Goal: Task Accomplishment & Management: Manage account settings

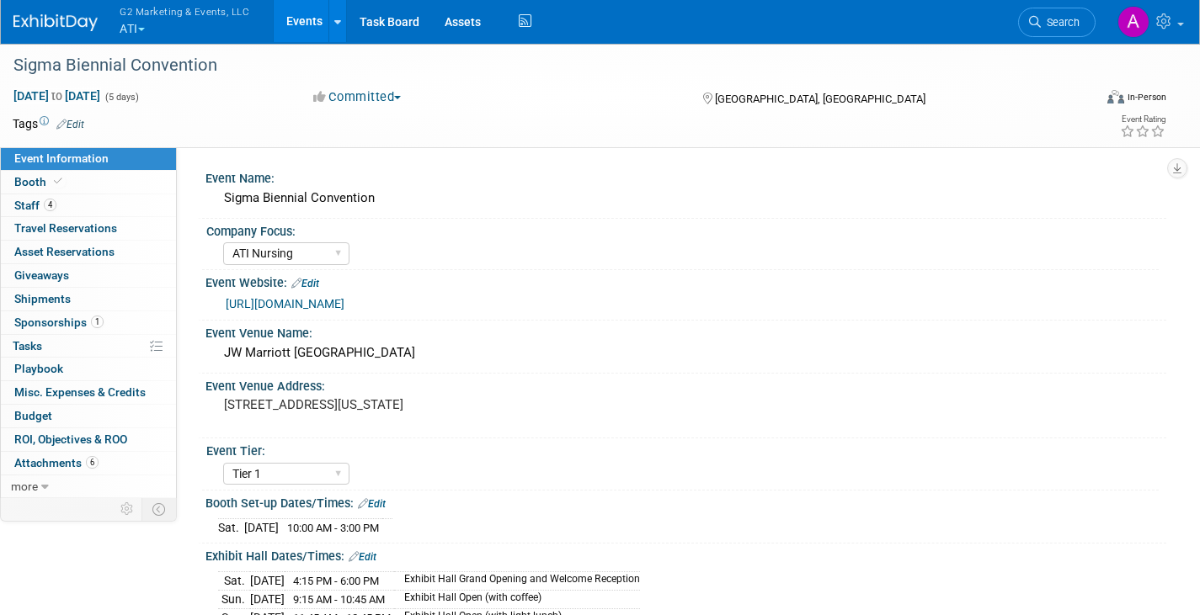
select select "ATI Nursing"
select select "Tier 1"
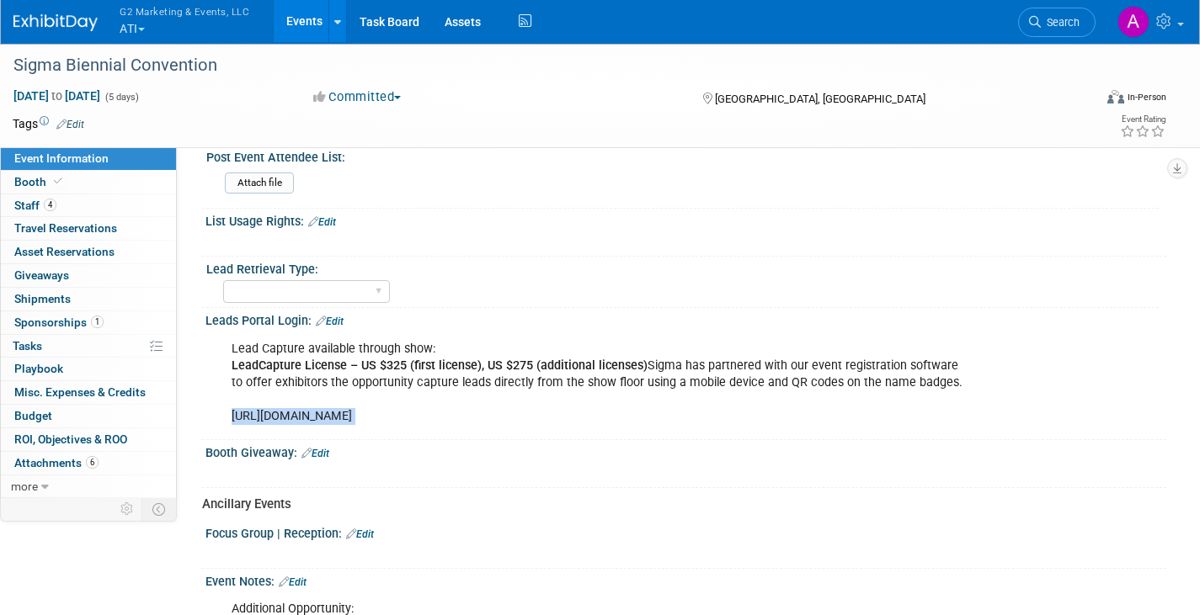
click at [137, 27] on button "G2 Marketing & Events, LLC ATI" at bounding box center [194, 22] width 152 height 44
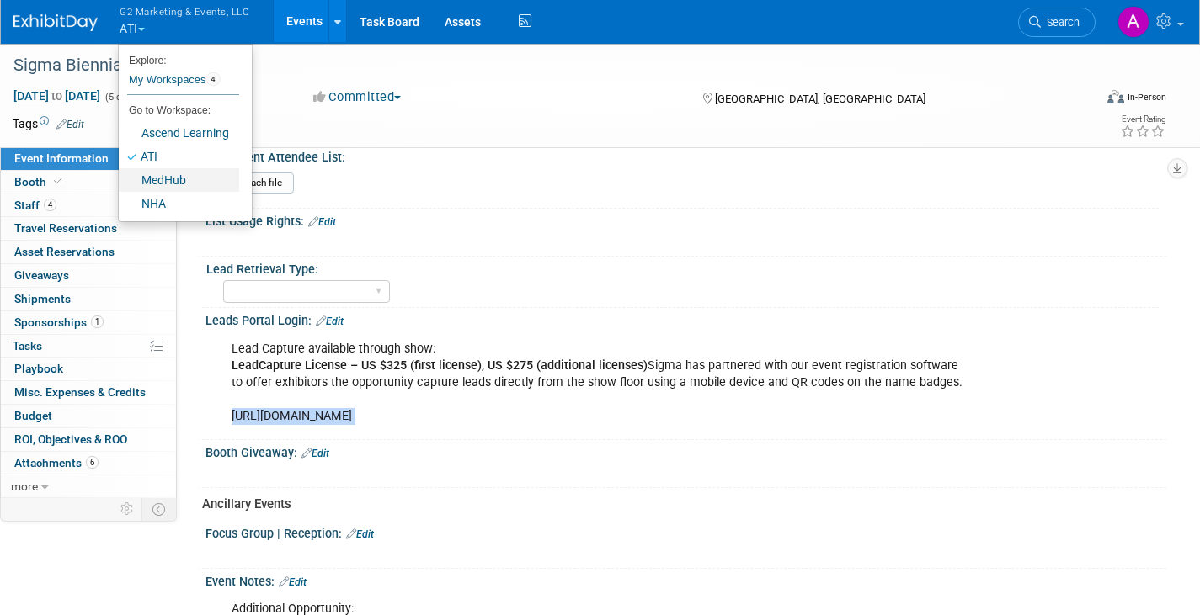
click at [183, 178] on link "MedHub" at bounding box center [179, 180] width 120 height 24
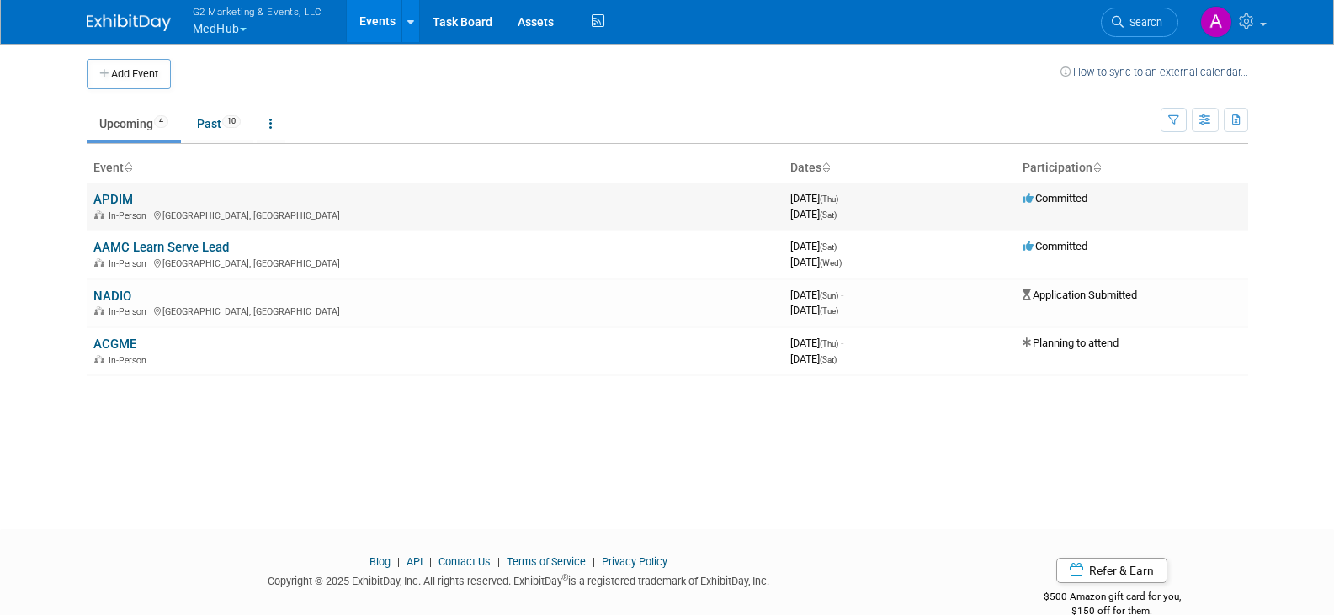
click at [113, 190] on td "APDIM In-Person [GEOGRAPHIC_DATA], [GEOGRAPHIC_DATA]" at bounding box center [435, 207] width 697 height 48
click at [119, 197] on link "APDIM" at bounding box center [113, 199] width 40 height 15
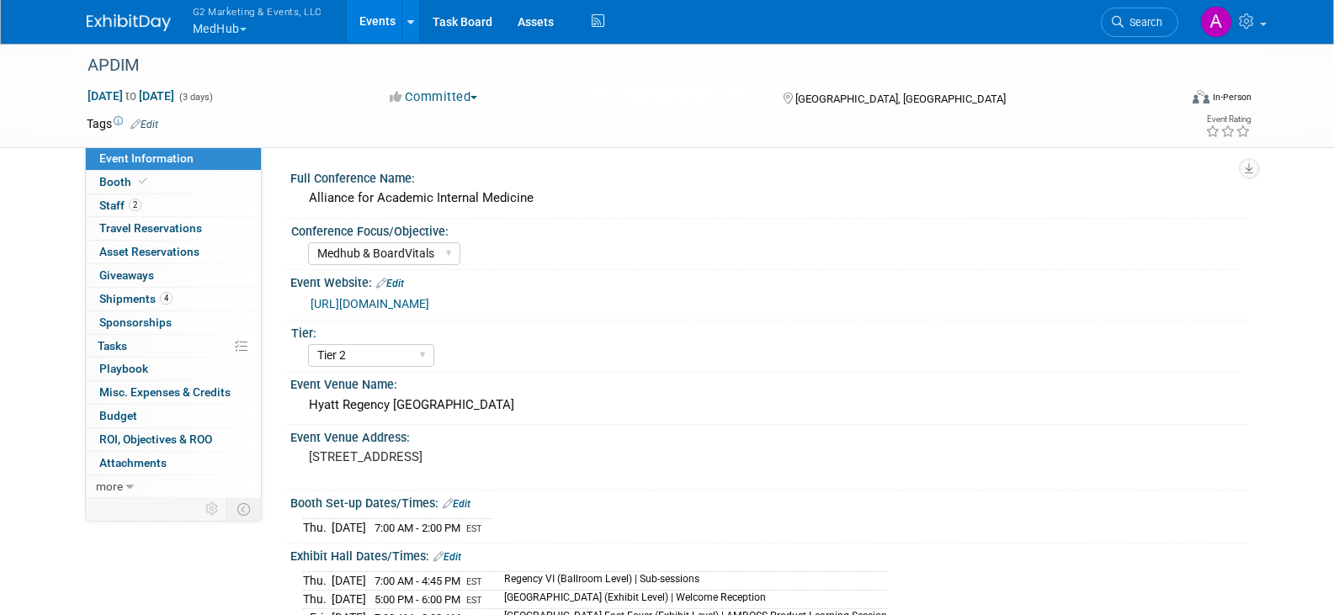
select select "Medhub & BoardVitals"
select select "Tier 2"
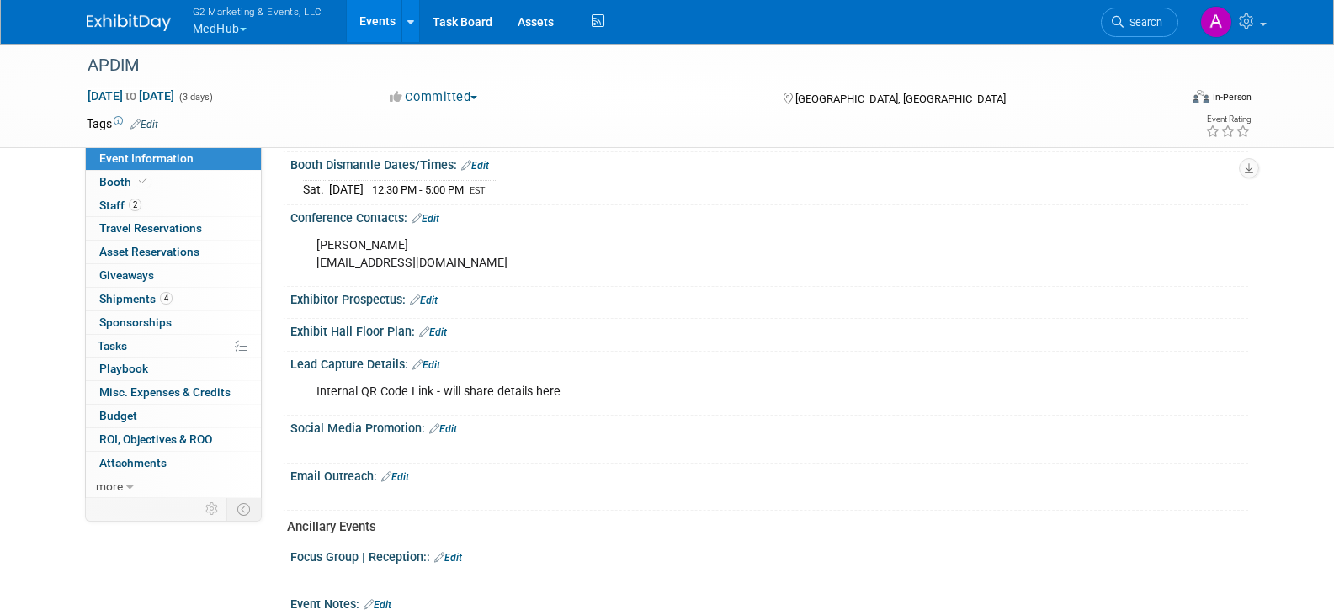
scroll to position [842, 0]
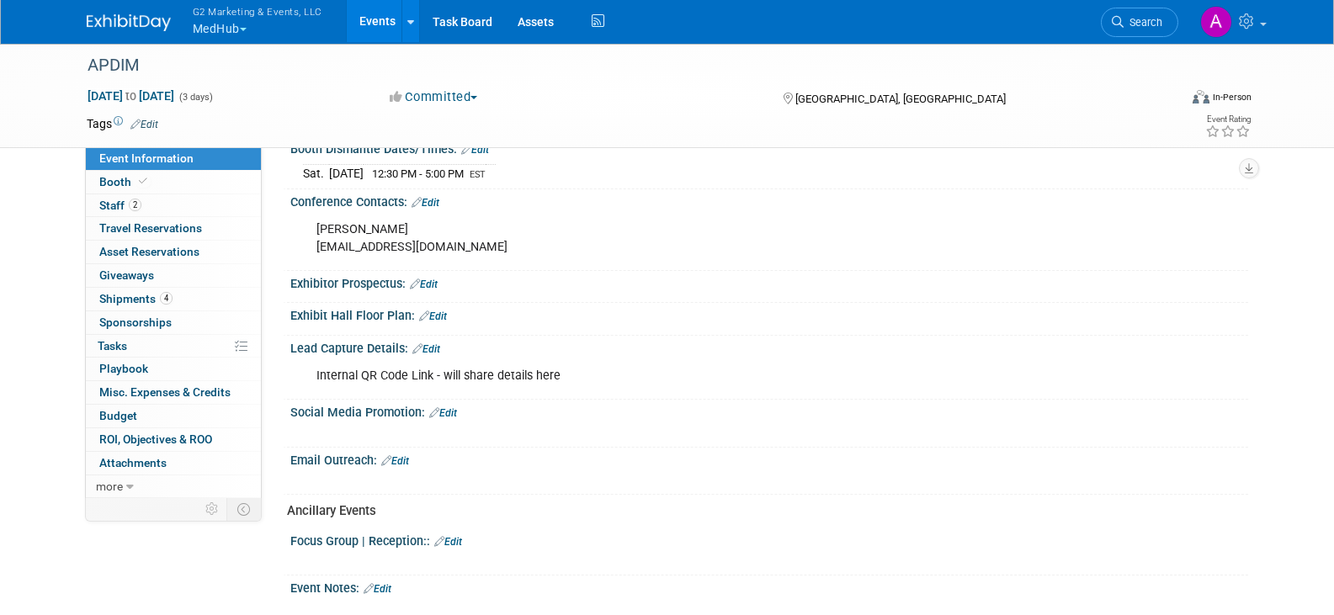
click at [519, 370] on div "Internal QR Code Link - will share details here" at bounding box center [684, 376] width 758 height 34
click at [429, 343] on link "Edit" at bounding box center [426, 349] width 28 height 12
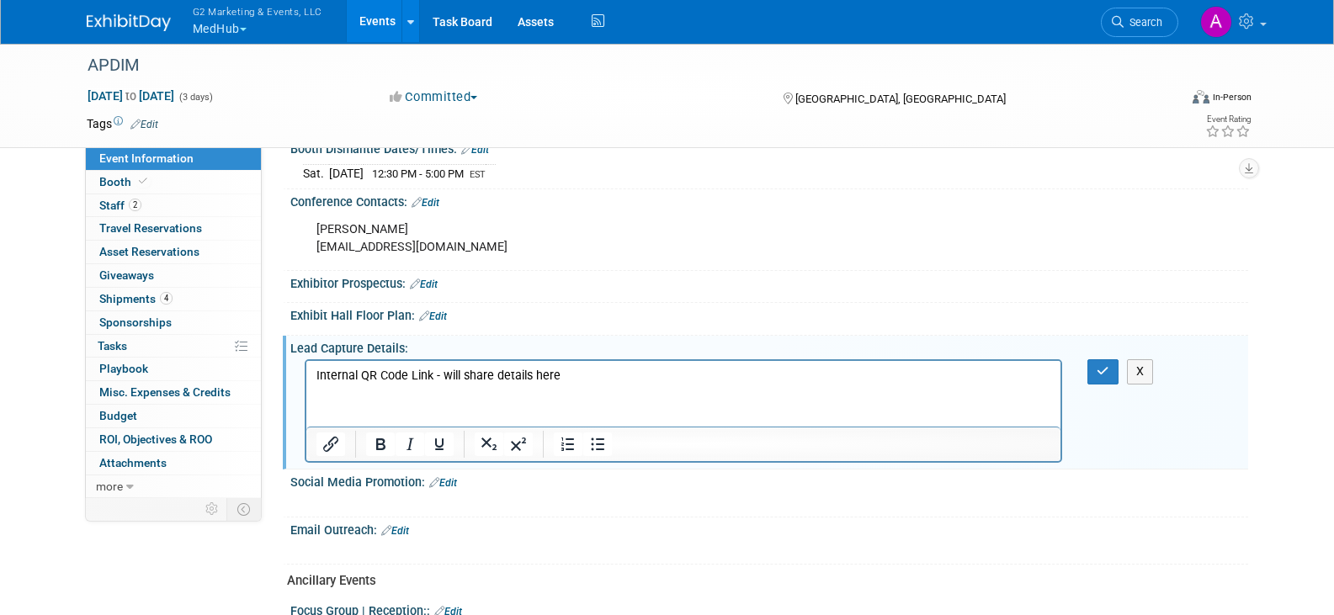
scroll to position [0, 0]
click at [588, 380] on p "Internal QR Code Link - will share details here" at bounding box center [684, 376] width 736 height 17
drag, startPoint x: 587, startPoint y: 374, endPoint x: 439, endPoint y: 375, distance: 148.2
click at [439, 375] on p "Internal QR Code Link - will share details here" at bounding box center [684, 376] width 736 height 17
click at [902, 384] on p "Internal QR Code Link - https://info.medhub.com/l/132941/2025-10-15/912lr8" at bounding box center [684, 376] width 736 height 17
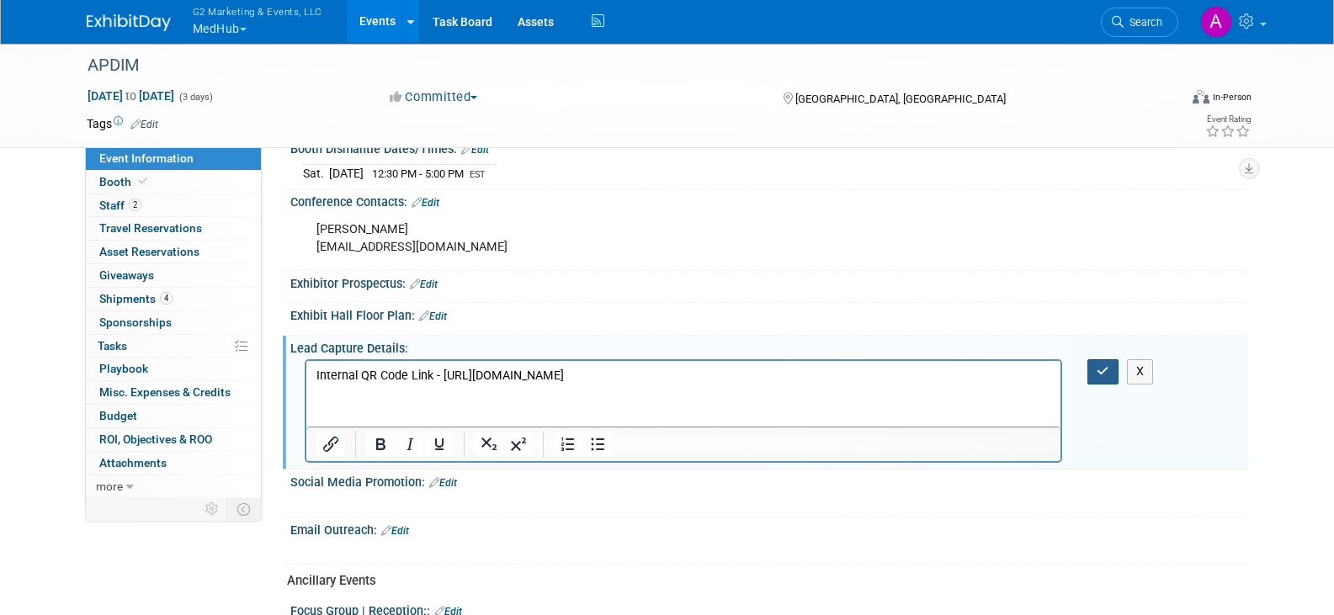
click at [1110, 361] on button "button" at bounding box center [1103, 371] width 31 height 24
